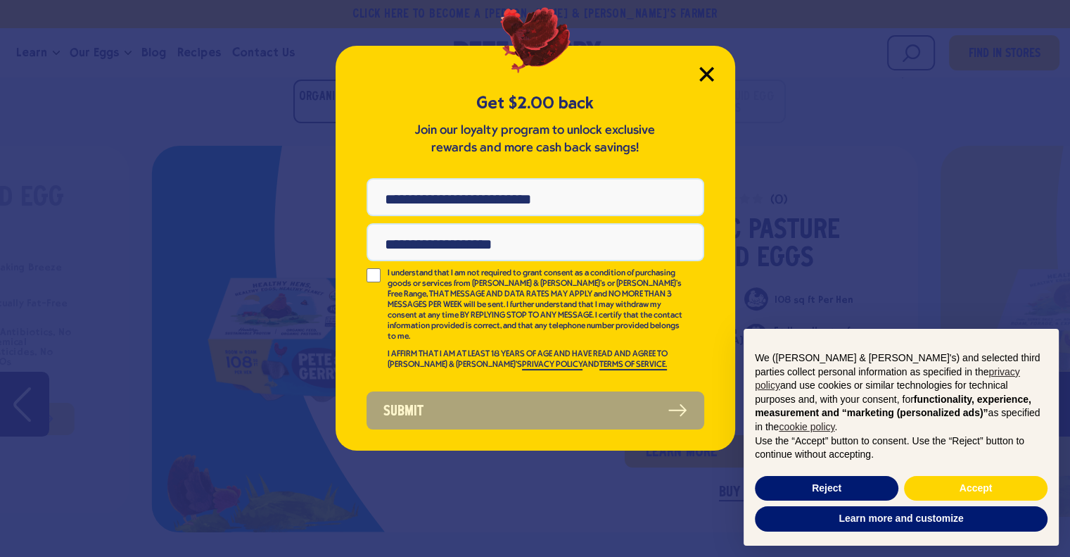
click at [705, 72] on icon "Close Modal" at bounding box center [706, 74] width 13 height 13
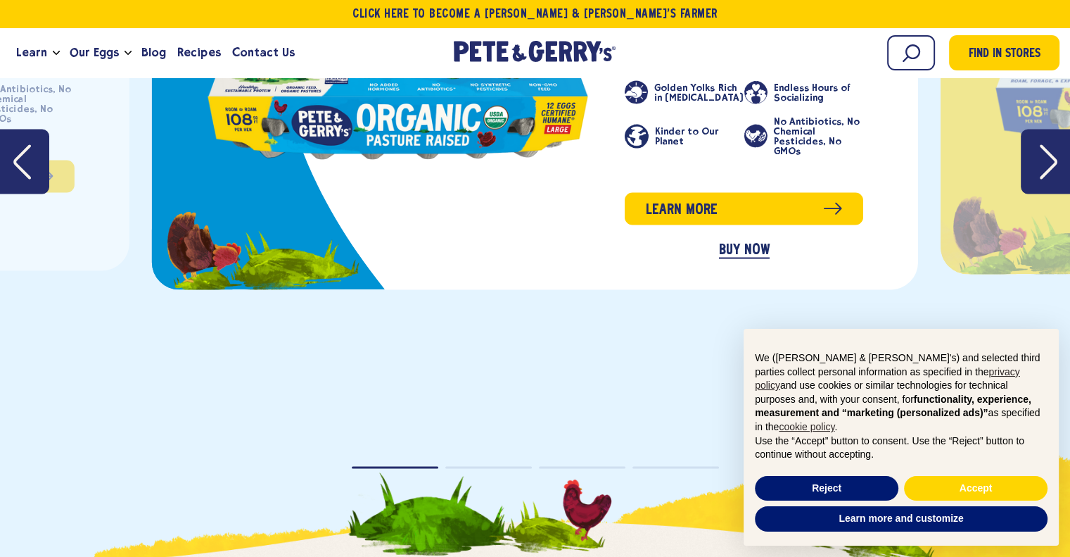
scroll to position [2323, 0]
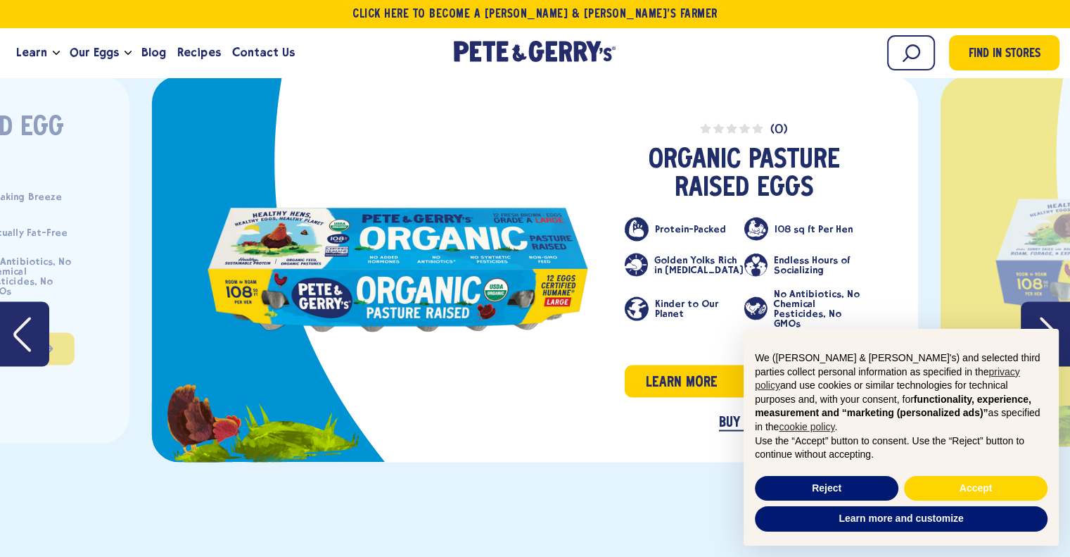
click at [30, 324] on icon "Previous" at bounding box center [22, 334] width 18 height 36
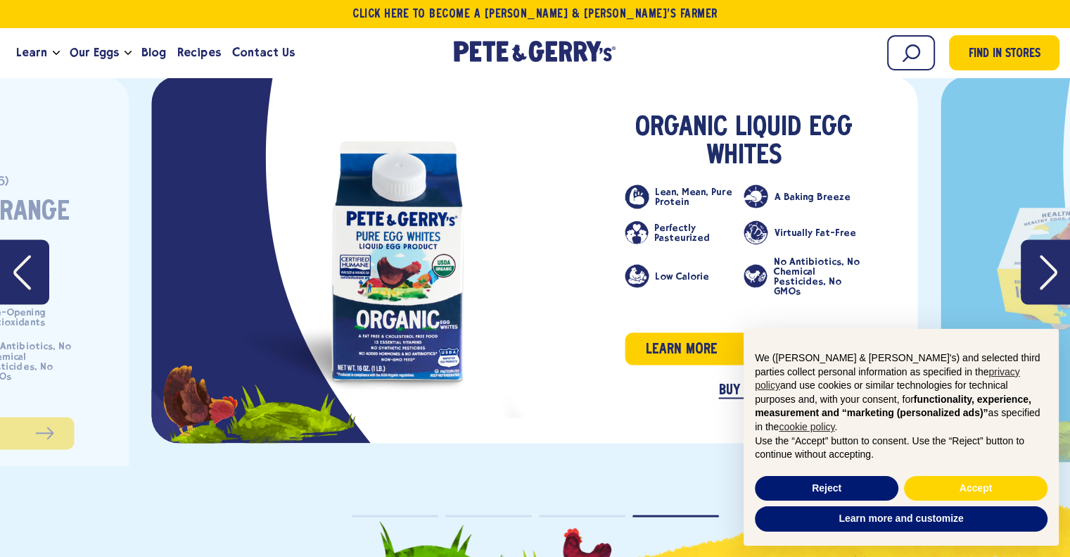
click at [1058, 272] on button "Next" at bounding box center [1045, 271] width 49 height 65
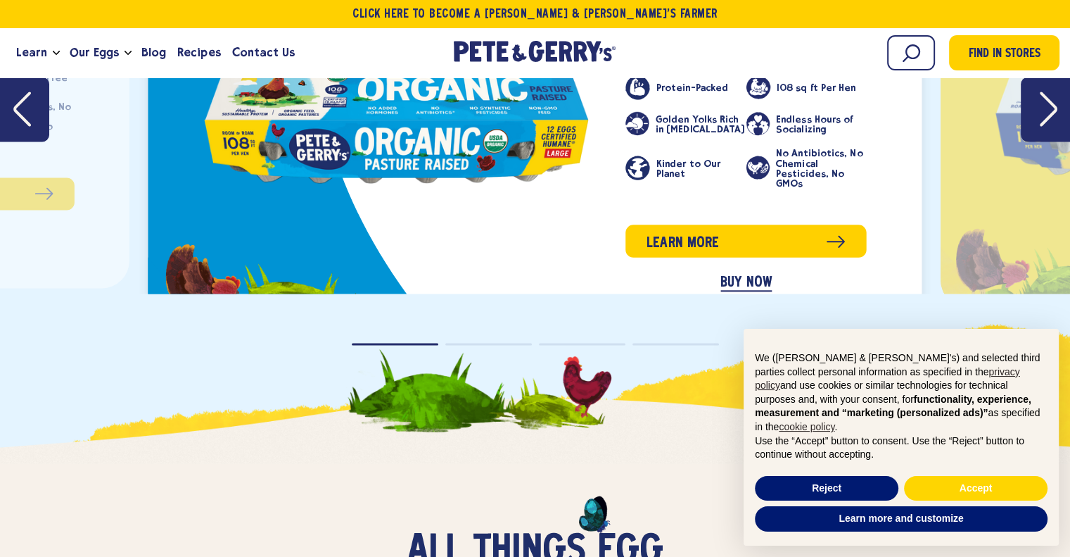
scroll to position [2323, 0]
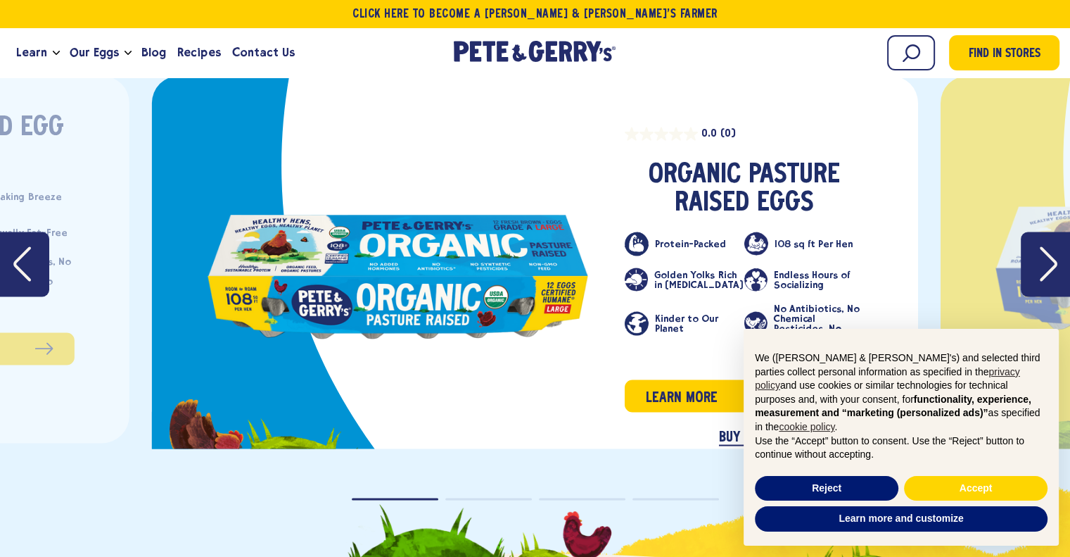
click at [1048, 264] on icon "Next" at bounding box center [1049, 264] width 18 height 36
